Goal: Task Accomplishment & Management: Manage account settings

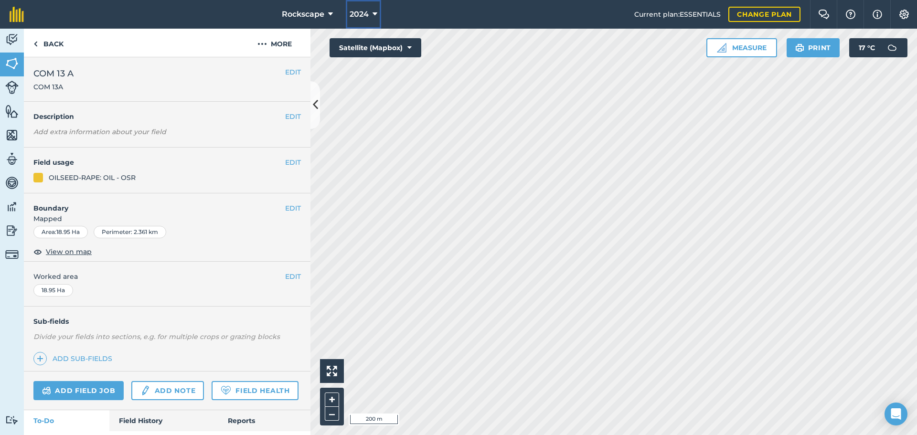
click at [372, 14] on icon at bounding box center [374, 14] width 5 height 11
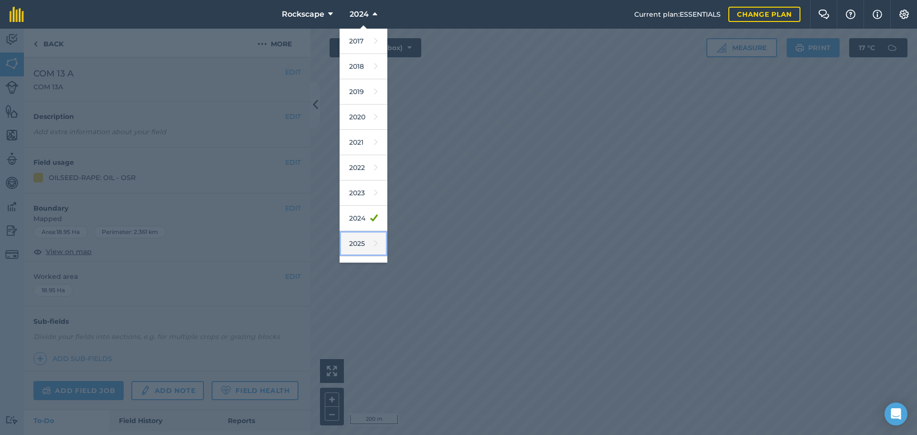
click at [358, 240] on link "2025" at bounding box center [364, 243] width 48 height 25
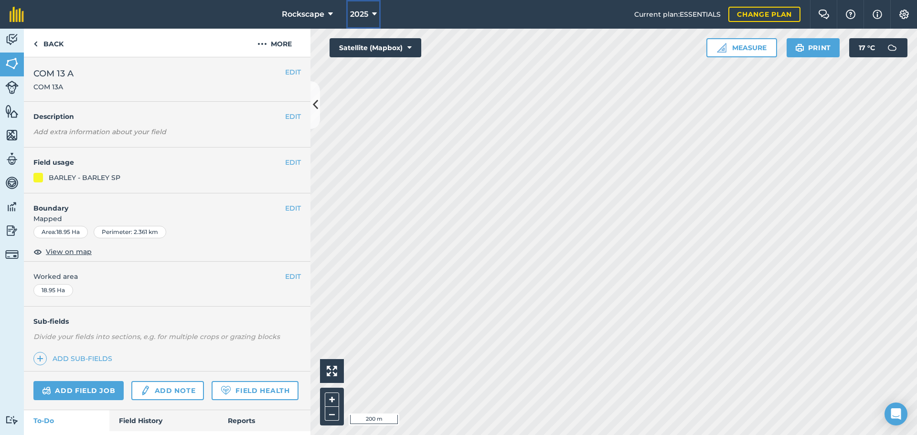
click at [365, 10] on span "2025" at bounding box center [359, 14] width 18 height 11
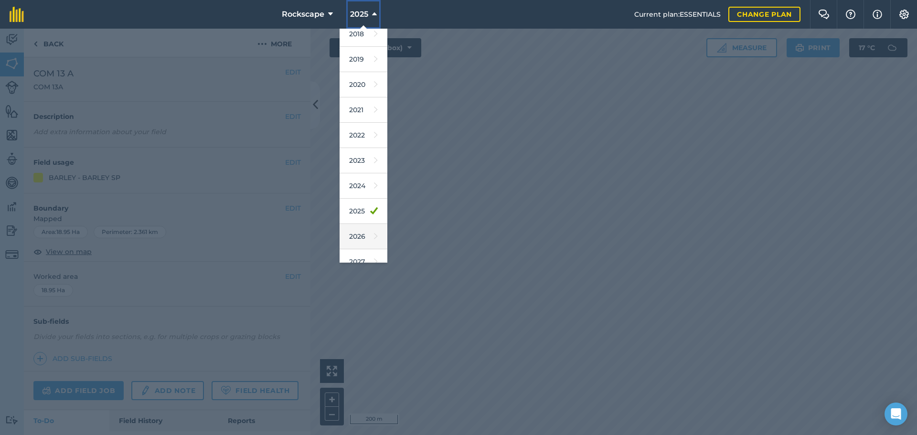
scroll to position [44, 0]
click at [361, 229] on link "2026" at bounding box center [364, 224] width 48 height 25
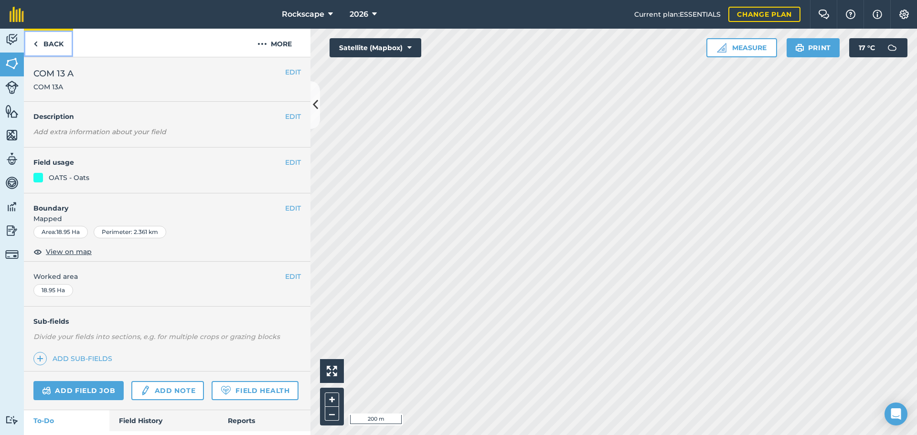
click at [42, 47] on link "Back" at bounding box center [48, 43] width 49 height 28
click at [47, 49] on link "Back" at bounding box center [48, 43] width 49 height 28
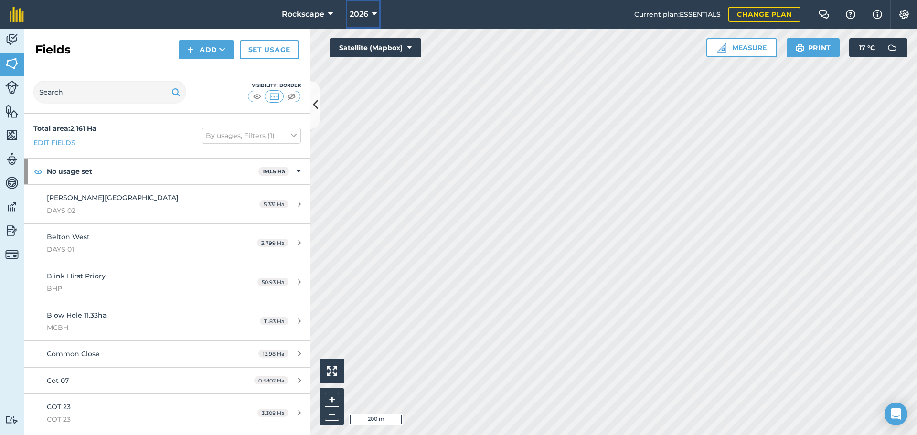
click at [370, 13] on button "2026" at bounding box center [363, 14] width 35 height 29
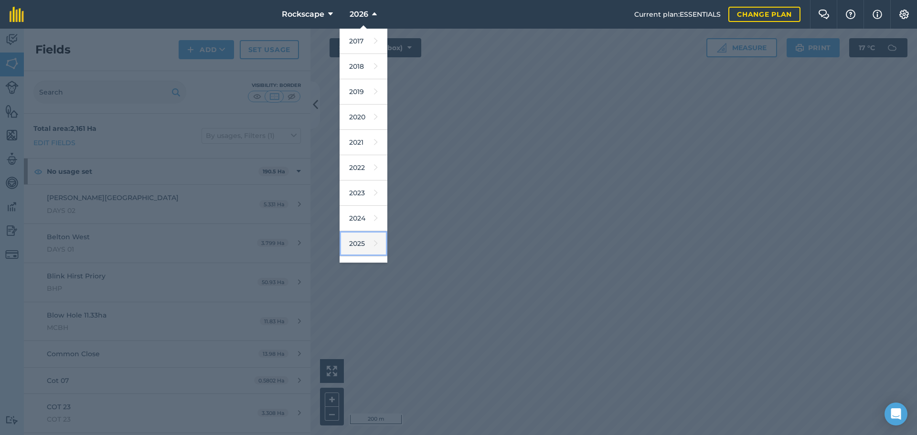
click at [361, 241] on link "2025" at bounding box center [364, 243] width 48 height 25
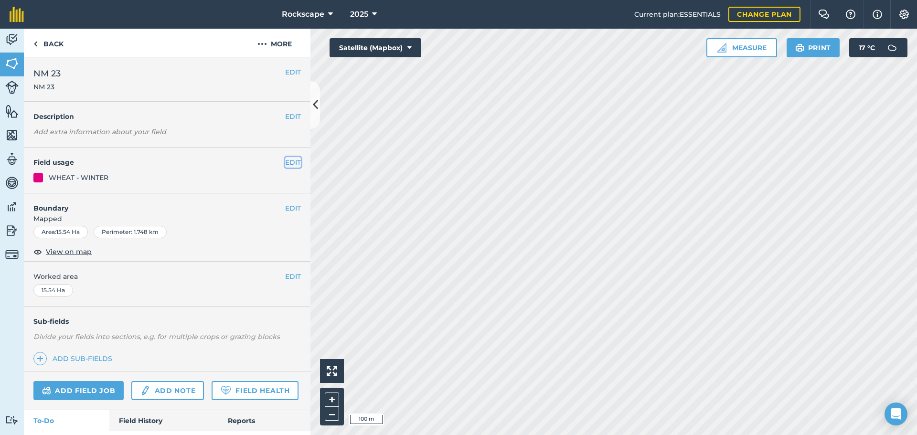
click at [291, 162] on button "EDIT" at bounding box center [293, 162] width 16 height 11
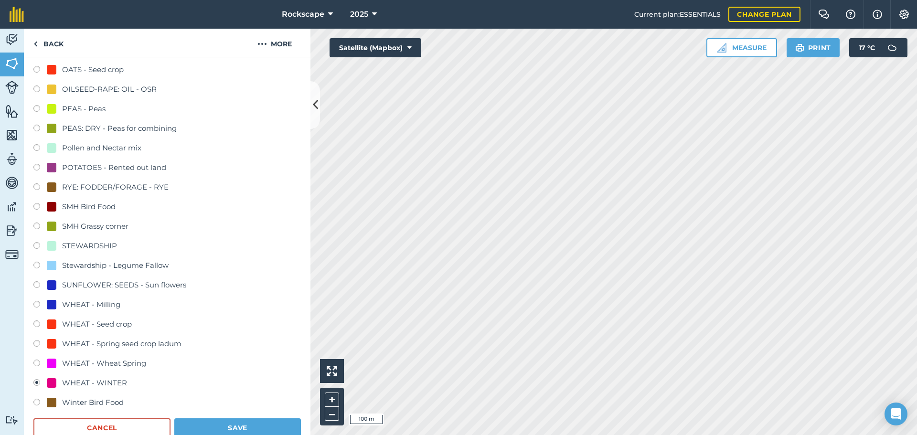
scroll to position [287, 0]
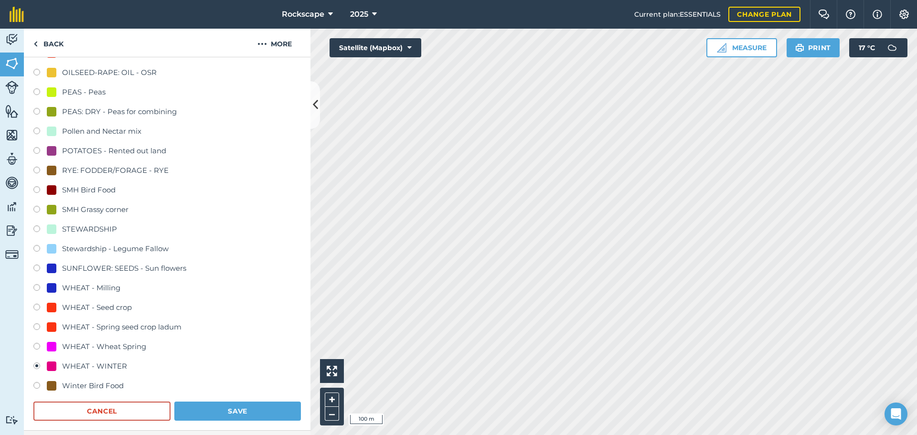
click at [110, 305] on div "WHEAT - Seed crop" at bounding box center [97, 307] width 70 height 11
radio input "true"
radio input "false"
click at [258, 407] on button "Save" at bounding box center [237, 411] width 127 height 19
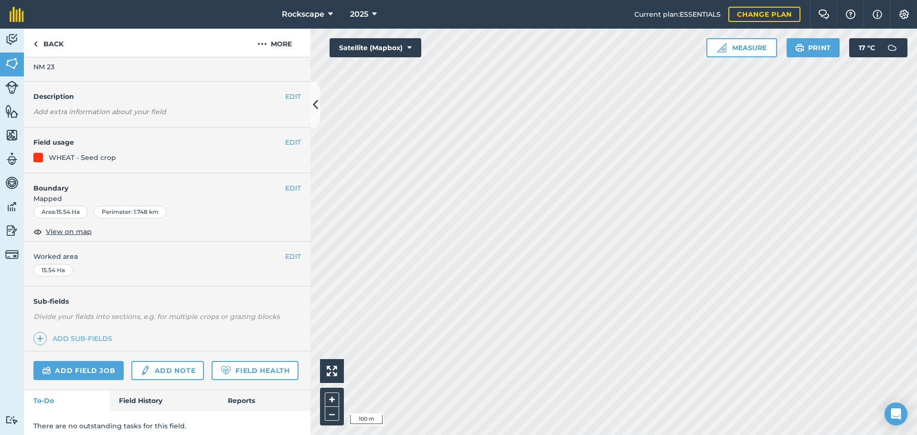
scroll to position [5, 0]
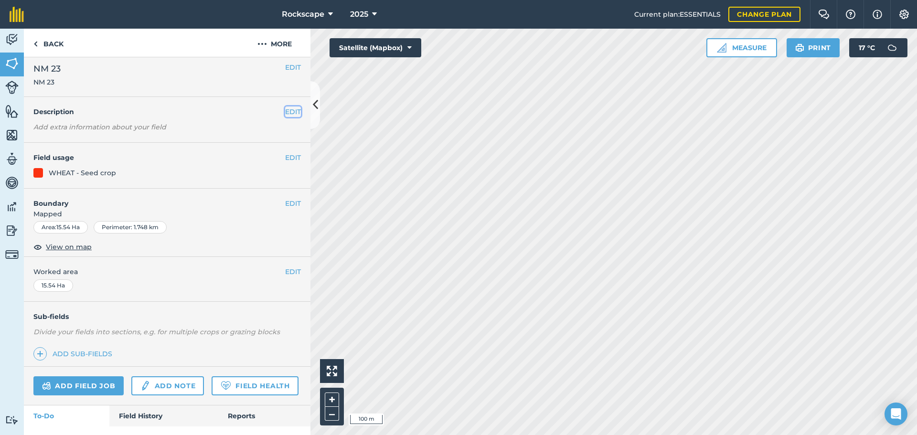
click at [286, 112] on button "EDIT" at bounding box center [293, 111] width 16 height 11
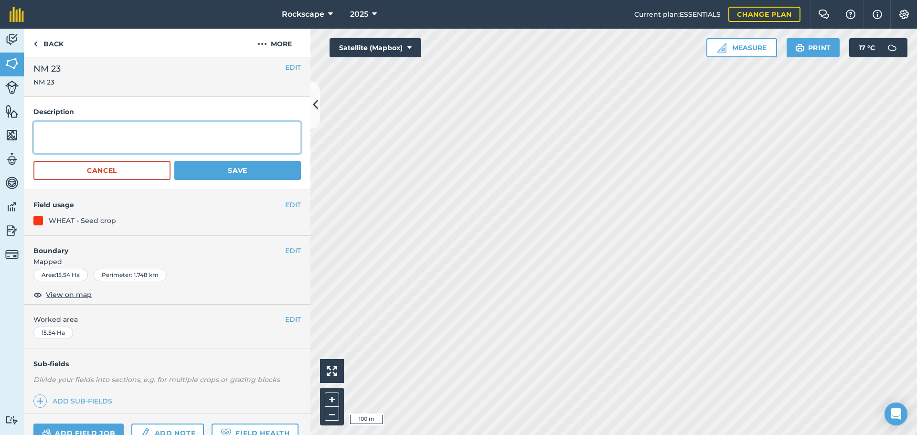
click at [77, 133] on textarea at bounding box center [166, 138] width 267 height 32
type textarea "Sawsum seed crop"
click at [223, 171] on button "Save" at bounding box center [237, 170] width 127 height 19
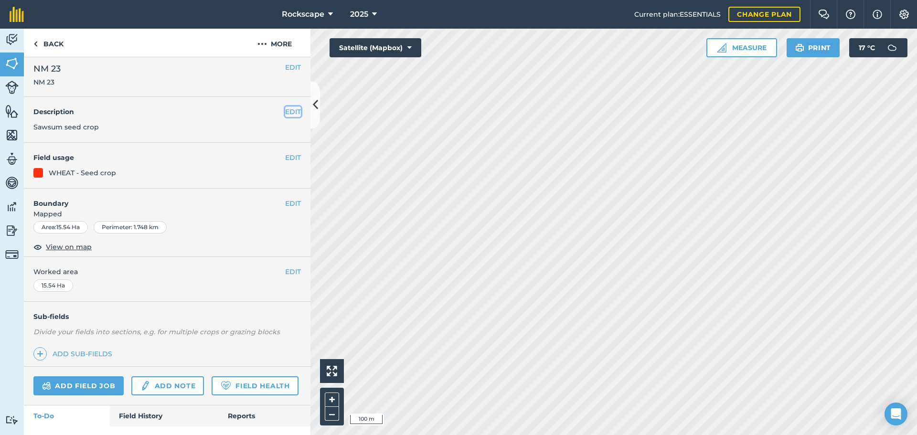
click at [286, 110] on button "EDIT" at bounding box center [293, 111] width 16 height 11
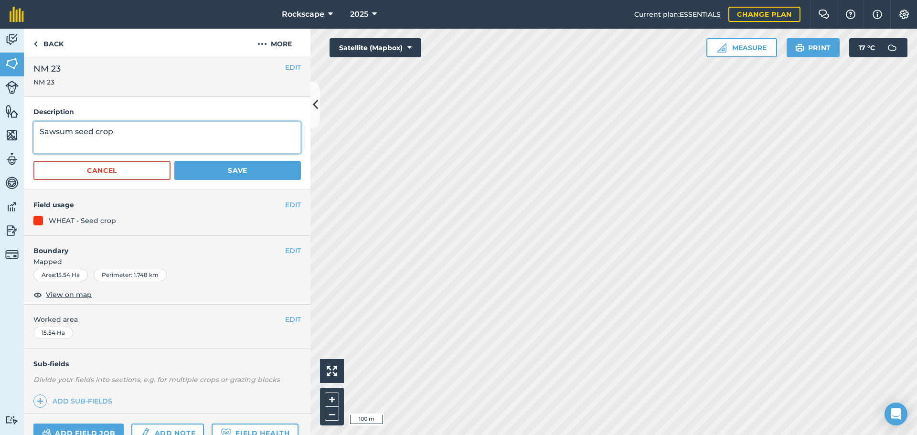
click at [46, 131] on textarea "Sawsum seed crop" at bounding box center [166, 138] width 267 height 32
type textarea "Dawsum seed crop"
click at [261, 171] on button "Save" at bounding box center [237, 170] width 127 height 19
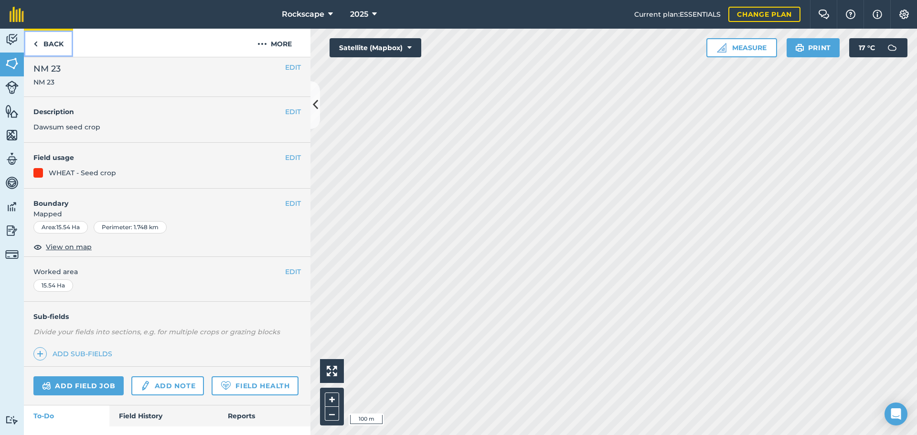
click at [56, 44] on link "Back" at bounding box center [48, 43] width 49 height 28
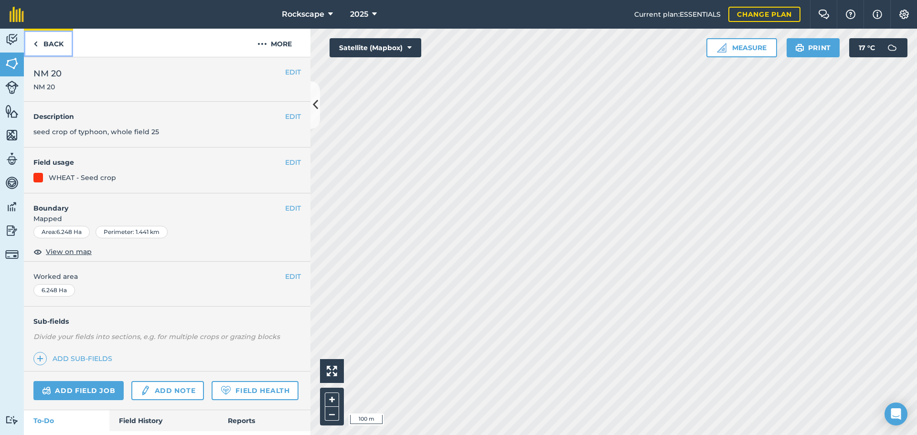
click at [48, 47] on link "Back" at bounding box center [48, 43] width 49 height 28
